Goal: Information Seeking & Learning: Learn about a topic

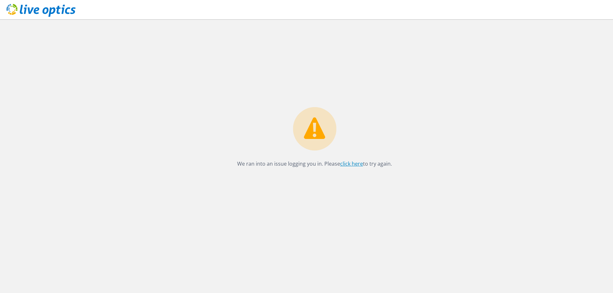
click at [352, 165] on link "click here" at bounding box center [351, 163] width 23 height 7
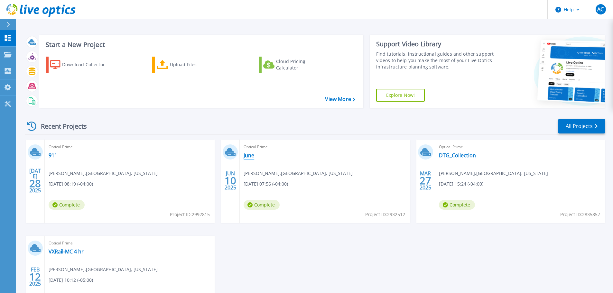
click at [252, 155] on link "June" at bounding box center [249, 155] width 11 height 6
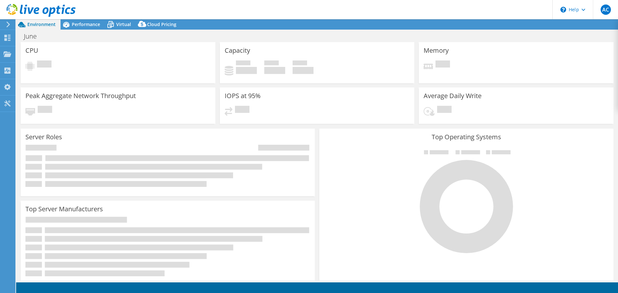
select select "USD"
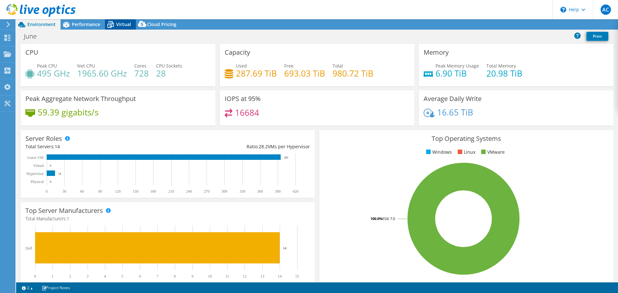
click at [127, 25] on span "Virtual" at bounding box center [123, 24] width 15 height 6
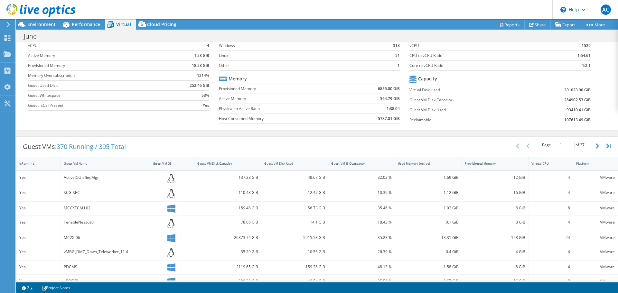
scroll to position [64, 0]
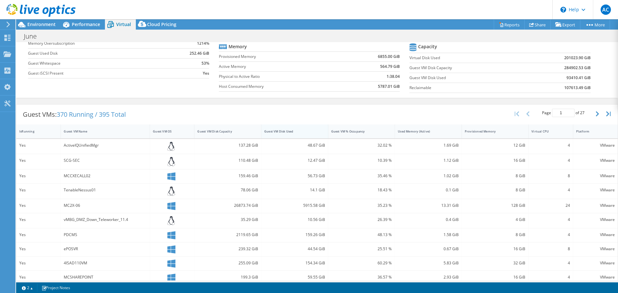
click at [280, 131] on div "Guest VM Disk Used" at bounding box center [290, 131] width 53 height 4
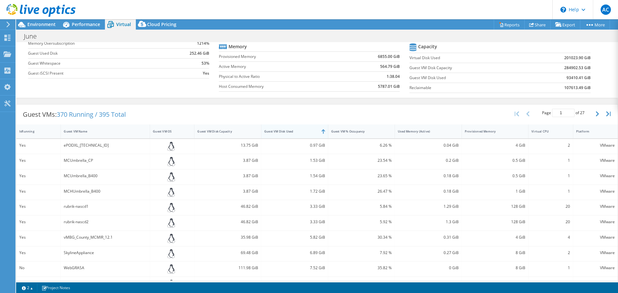
click at [280, 131] on div "Guest VM Disk Used" at bounding box center [290, 131] width 53 height 4
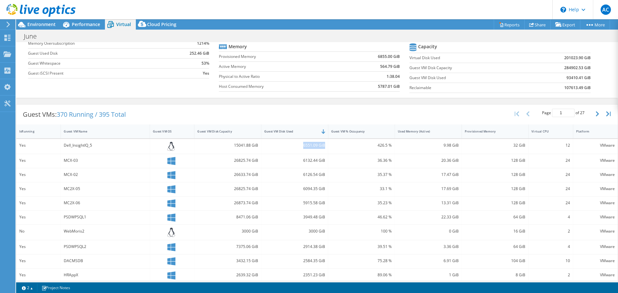
drag, startPoint x: 300, startPoint y: 143, endPoint x: 322, endPoint y: 146, distance: 21.7
click at [322, 146] on div "6551.09 GiB" at bounding box center [294, 145] width 61 height 7
click at [102, 146] on div "Dell_InsightIQ_5" at bounding box center [105, 145] width 83 height 7
drag, startPoint x: 301, startPoint y: 146, endPoint x: 323, endPoint y: 145, distance: 22.5
click at [323, 145] on div "6551.09 GiB" at bounding box center [294, 146] width 67 height 15
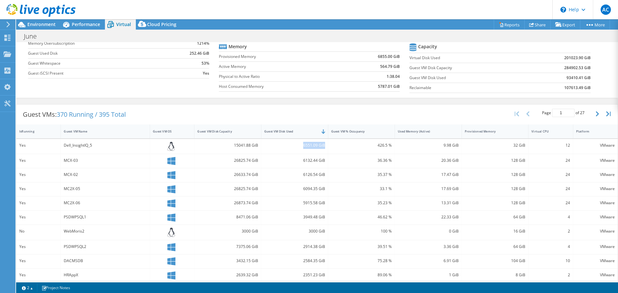
click at [303, 146] on div "6551.09 GiB" at bounding box center [294, 145] width 61 height 7
drag, startPoint x: 235, startPoint y: 145, endPoint x: 244, endPoint y: 145, distance: 9.0
click at [244, 145] on div "15041.88 GiB" at bounding box center [227, 145] width 61 height 7
click at [246, 148] on div "15041.88 GiB" at bounding box center [227, 145] width 61 height 7
drag, startPoint x: 301, startPoint y: 146, endPoint x: 310, endPoint y: 147, distance: 9.4
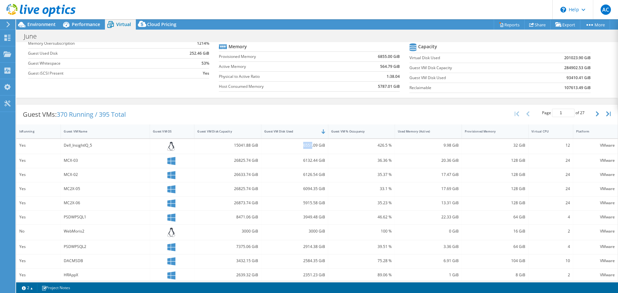
click at [310, 147] on div "6551.09 GiB" at bounding box center [294, 145] width 61 height 7
click at [236, 147] on div "15041.88 GiB" at bounding box center [227, 145] width 61 height 7
drag, startPoint x: 236, startPoint y: 145, endPoint x: 243, endPoint y: 146, distance: 6.5
click at [243, 146] on div "15041.88 GiB" at bounding box center [227, 145] width 61 height 7
click at [245, 153] on div "15041.88 GiB" at bounding box center [227, 146] width 67 height 15
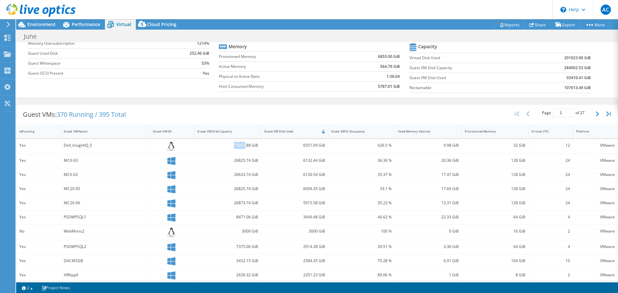
drag, startPoint x: 231, startPoint y: 144, endPoint x: 244, endPoint y: 146, distance: 13.0
click at [244, 146] on div "15041.88 GiB" at bounding box center [227, 145] width 61 height 7
click at [232, 147] on div "15041.88 GiB" at bounding box center [227, 145] width 61 height 7
click at [317, 148] on div "6551.09 GiB" at bounding box center [294, 145] width 61 height 7
drag, startPoint x: 322, startPoint y: 145, endPoint x: 295, endPoint y: 145, distance: 27.0
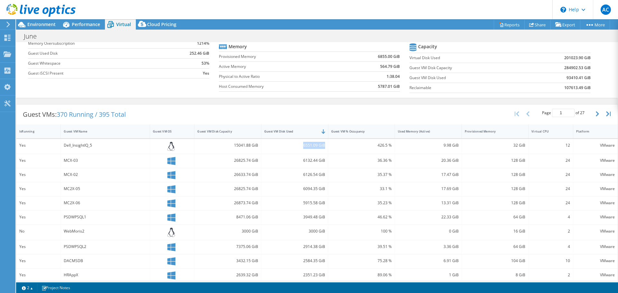
click at [295, 145] on div "6551.09 GiB" at bounding box center [294, 145] width 61 height 7
click at [303, 163] on div "6132.44 GiB" at bounding box center [294, 160] width 61 height 7
drag, startPoint x: 301, startPoint y: 162, endPoint x: 320, endPoint y: 162, distance: 18.7
click at [320, 162] on div "6132.44 GiB" at bounding box center [294, 160] width 61 height 7
drag, startPoint x: 306, startPoint y: 146, endPoint x: 320, endPoint y: 146, distance: 13.8
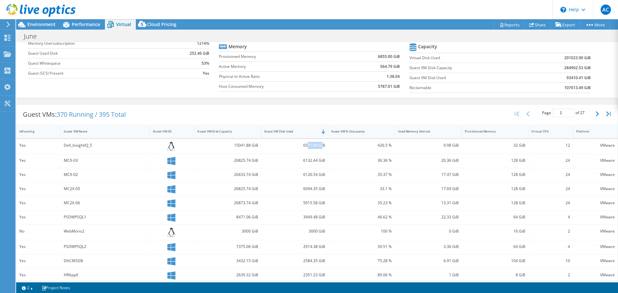
click at [320, 146] on div "6551.09 GiB" at bounding box center [294, 145] width 61 height 7
drag, startPoint x: 65, startPoint y: 146, endPoint x: 68, endPoint y: 153, distance: 6.8
click at [68, 153] on div "Dell_InsightIQ_5" at bounding box center [105, 146] width 89 height 15
drag, startPoint x: 66, startPoint y: 146, endPoint x: 93, endPoint y: 147, distance: 27.0
click at [93, 147] on div "Dell_InsightIQ_5" at bounding box center [105, 145] width 83 height 7
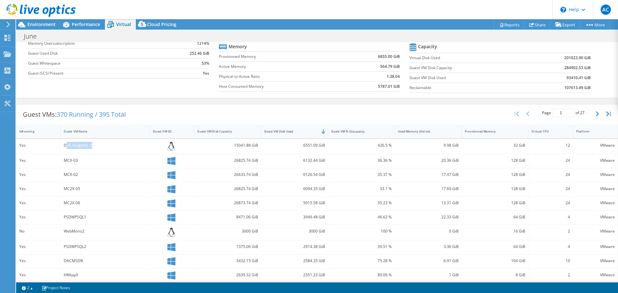
click at [91, 146] on div "Dell_InsightIQ_5" at bounding box center [105, 145] width 83 height 7
drag, startPoint x: 94, startPoint y: 146, endPoint x: 62, endPoint y: 145, distance: 31.9
click at [62, 145] on div "Dell_InsightIQ_5" at bounding box center [105, 146] width 89 height 15
